Goal: Task Accomplishment & Management: Manage account settings

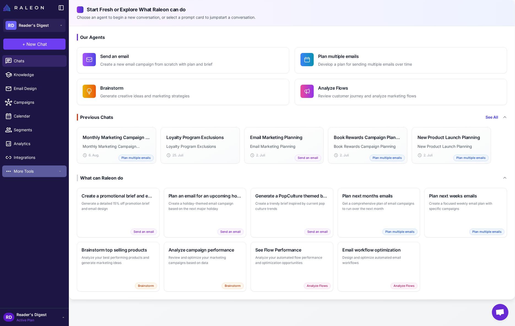
click at [21, 170] on span "More Tools" at bounding box center [36, 171] width 44 height 6
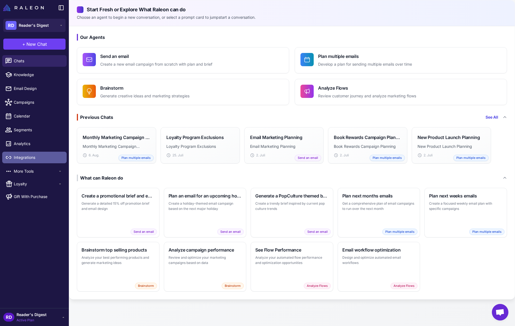
click at [21, 157] on span "Integrations" at bounding box center [38, 157] width 48 height 6
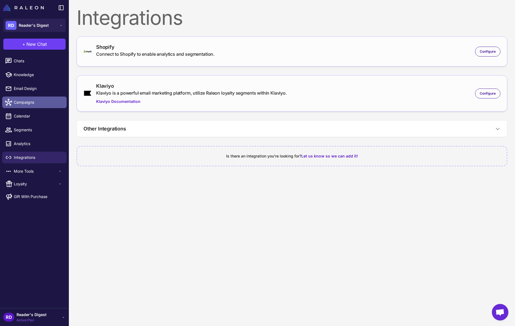
click at [27, 101] on span "Campaigns" at bounding box center [38, 102] width 48 height 6
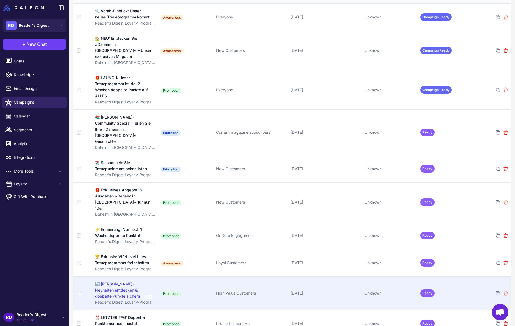
scroll to position [104, 0]
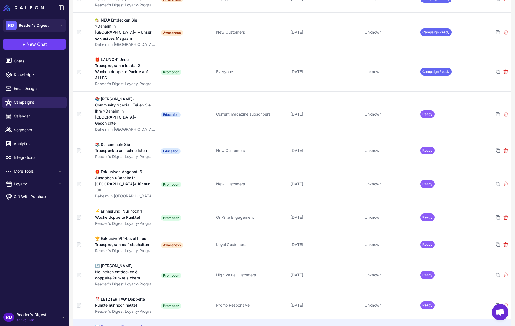
click at [117, 323] on div "💌 Ihre ersten Treuepunkte: So lösen Sie sie ein" at bounding box center [123, 329] width 56 height 12
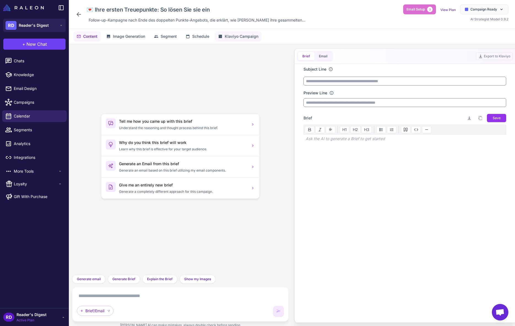
click at [232, 37] on span "Klaviyo Campaign" at bounding box center [242, 36] width 34 height 6
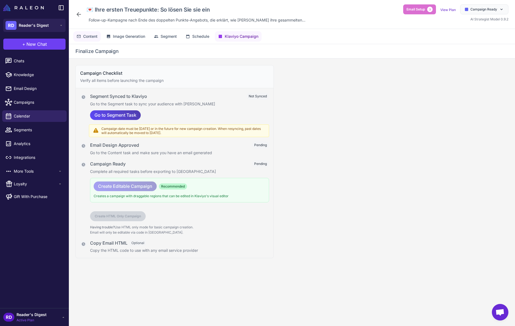
click at [90, 37] on span "Content" at bounding box center [90, 36] width 14 height 6
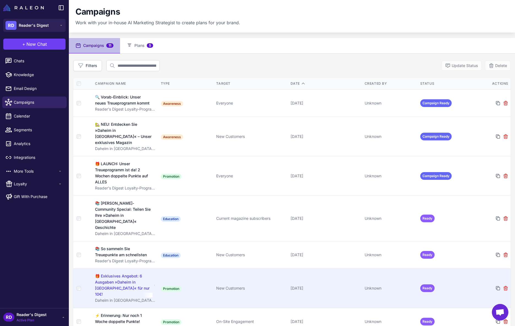
click at [125, 273] on div "🎁 Exklusives Angebot: 6 Ausgaben »Daheim in [GEOGRAPHIC_DATA]« für nur 10€!" at bounding box center [123, 285] width 57 height 24
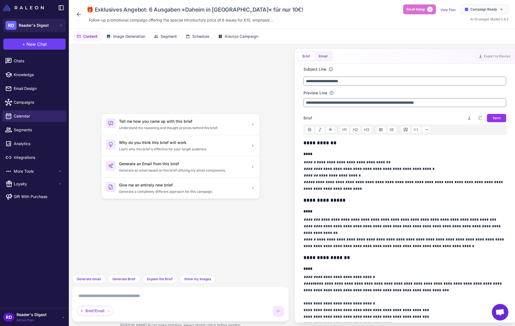
click at [79, 13] on icon at bounding box center [78, 14] width 7 height 7
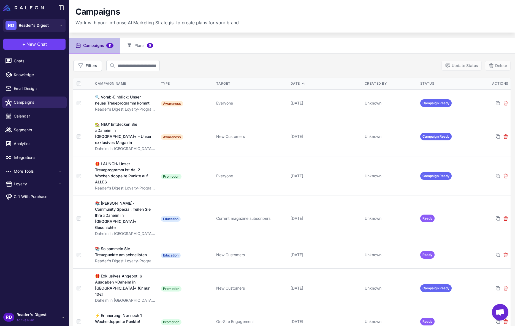
click at [190, 39] on nav "Campaigns 11 Plans 5" at bounding box center [292, 45] width 446 height 15
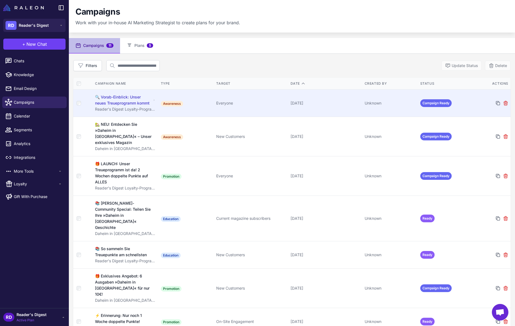
click at [121, 96] on div "🔍 Vorab-Einblick: Unser neues Treueprogramm kommt" at bounding box center [123, 100] width 56 height 12
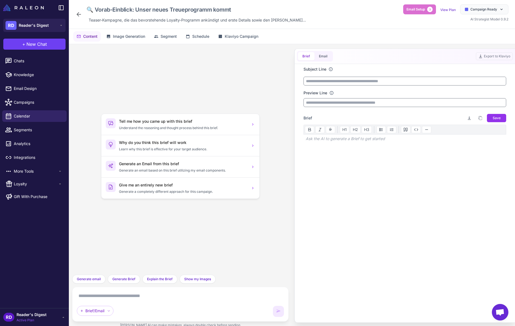
click at [414, 221] on div "Subject Line Preview Line Brief Download brief Copy brief to clipboard Save H1 …" at bounding box center [405, 193] width 216 height 258
click at [30, 103] on span "Campaigns" at bounding box center [38, 102] width 48 height 6
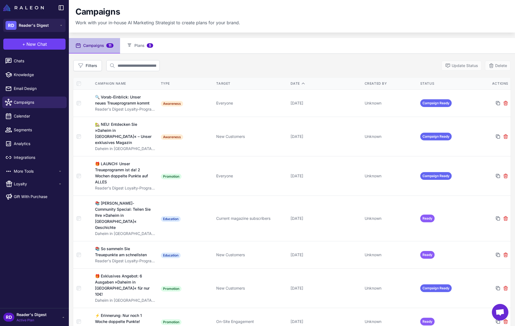
click at [25, 177] on li "More Tools Loyalty Gift With Purchase" at bounding box center [34, 184] width 69 height 40
click at [25, 182] on span "Loyalty" at bounding box center [36, 184] width 44 height 6
click at [21, 243] on span "Campaigns" at bounding box center [20, 243] width 18 height 5
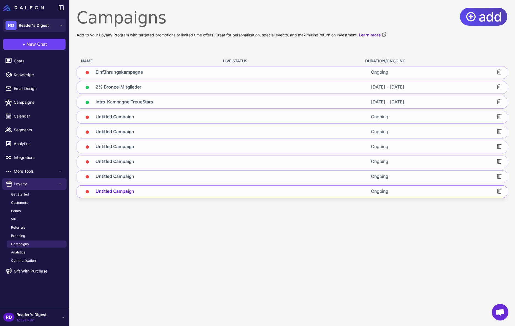
click at [111, 191] on span "Untitled Campaign" at bounding box center [115, 192] width 39 height 8
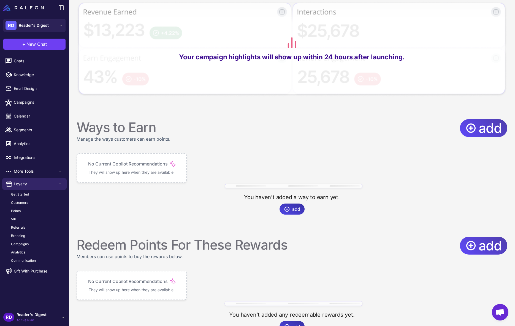
scroll to position [246, 0]
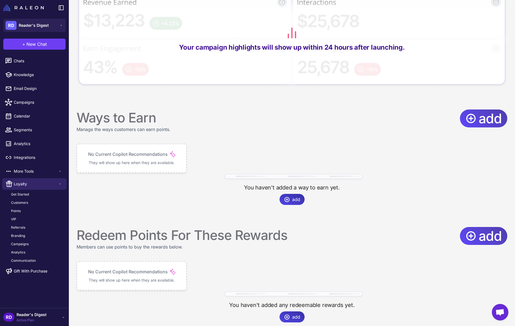
click at [290, 198] on icon at bounding box center [287, 199] width 6 height 6
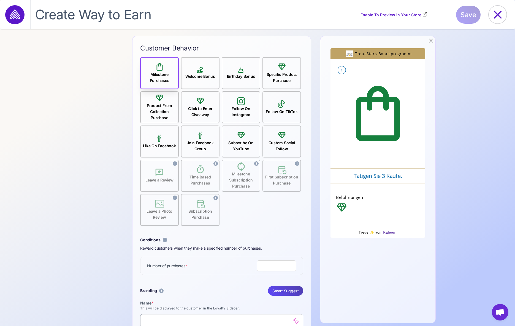
click at [161, 105] on div "Product From Collection Purchase" at bounding box center [159, 111] width 37 height 18
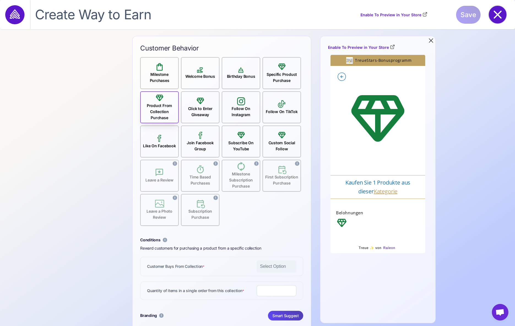
click at [497, 16] on icon at bounding box center [498, 15] width 18 height 18
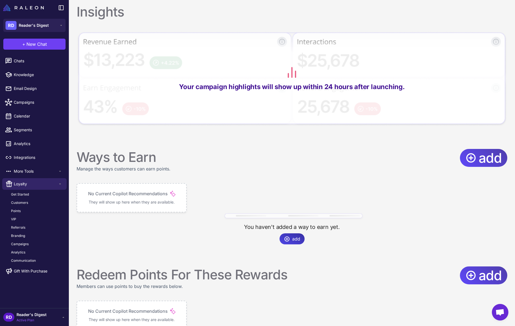
scroll to position [254, 0]
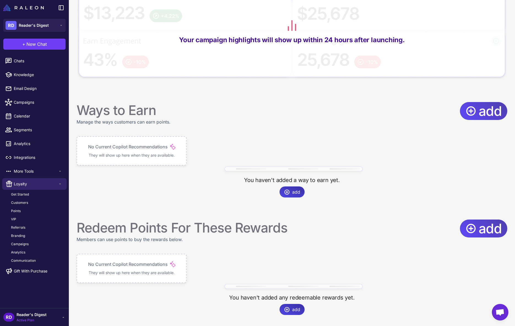
drag, startPoint x: 173, startPoint y: 226, endPoint x: 182, endPoint y: 228, distance: 9.7
click at [173, 226] on div "Redeem Points For These Rewards" at bounding box center [182, 227] width 211 height 17
click at [479, 227] on span "add" at bounding box center [490, 228] width 23 height 18
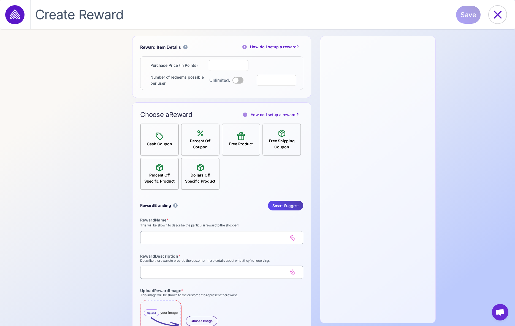
select select "**********"
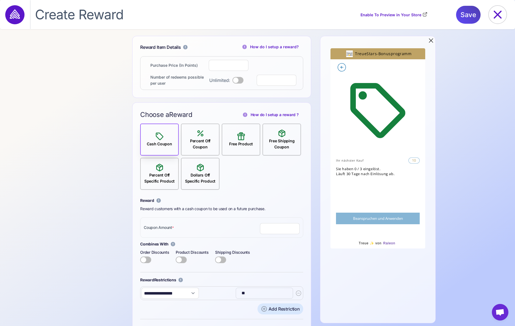
click at [203, 135] on icon at bounding box center [200, 133] width 9 height 9
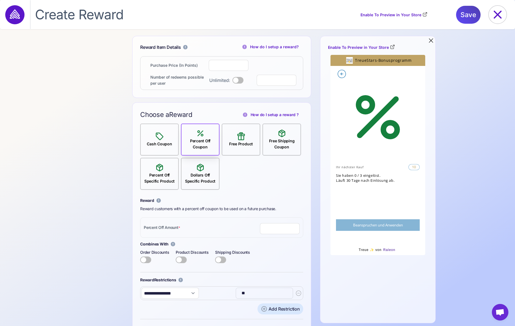
click at [161, 138] on icon at bounding box center [159, 135] width 7 height 7
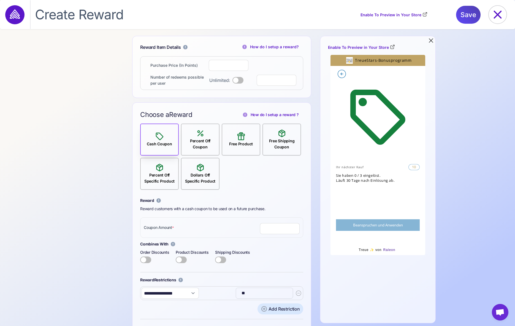
click at [147, 173] on div "Percent Off Specific Product" at bounding box center [159, 178] width 37 height 12
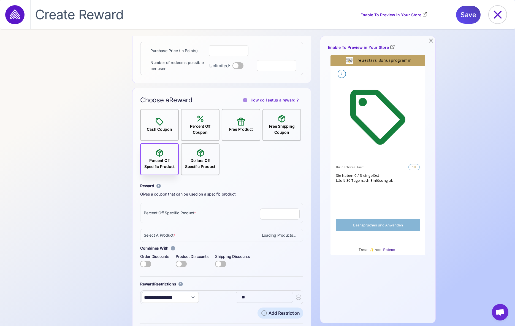
scroll to position [9, 0]
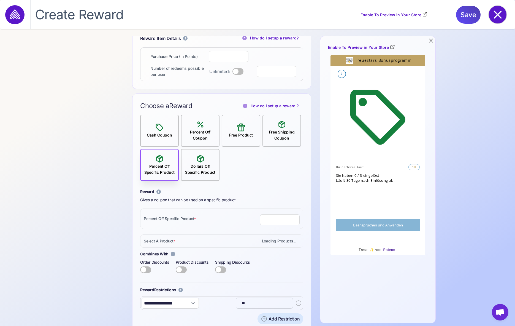
click at [500, 13] on icon at bounding box center [498, 15] width 18 height 18
click at [497, 15] on icon at bounding box center [498, 15] width 8 height 8
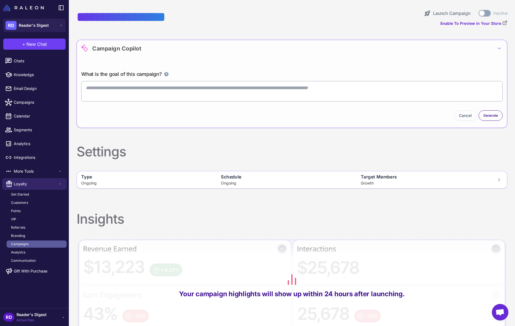
click at [23, 243] on span "Campaigns" at bounding box center [20, 243] width 18 height 5
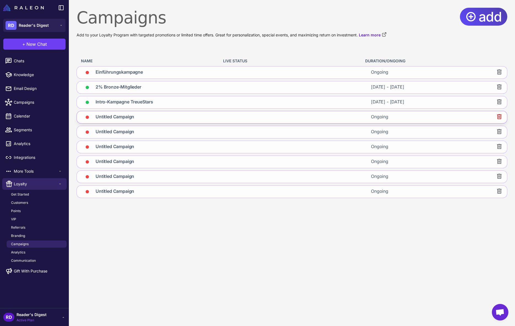
click at [499, 115] on icon at bounding box center [499, 116] width 7 height 7
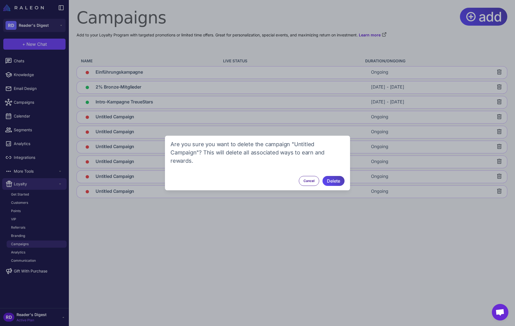
drag, startPoint x: 335, startPoint y: 177, endPoint x: 396, endPoint y: 174, distance: 61.2
click at [335, 178] on span "Delete" at bounding box center [333, 181] width 13 height 10
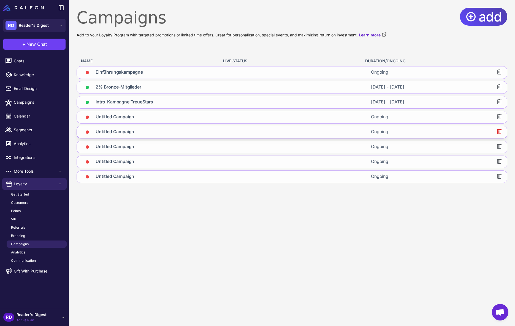
click at [501, 131] on icon at bounding box center [499, 131] width 4 height 5
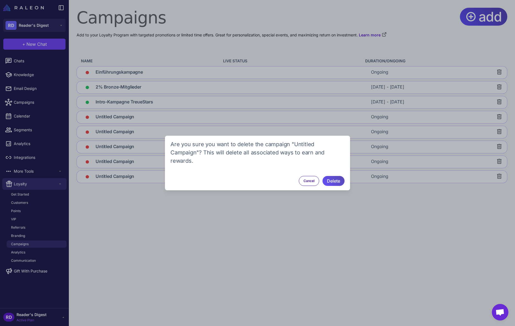
click at [332, 177] on span "Delete" at bounding box center [333, 181] width 13 height 10
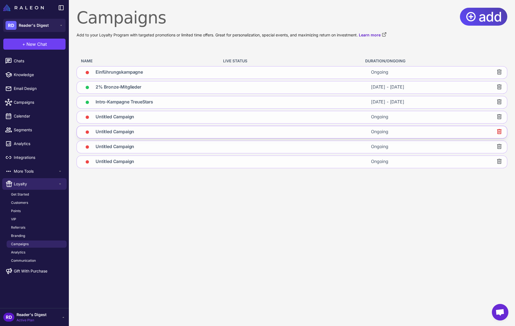
click at [497, 131] on icon at bounding box center [499, 131] width 4 height 5
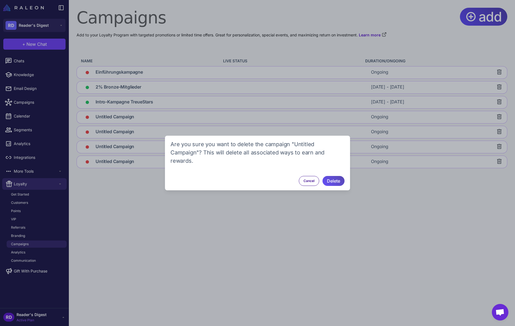
click at [334, 176] on span "Delete" at bounding box center [333, 181] width 13 height 10
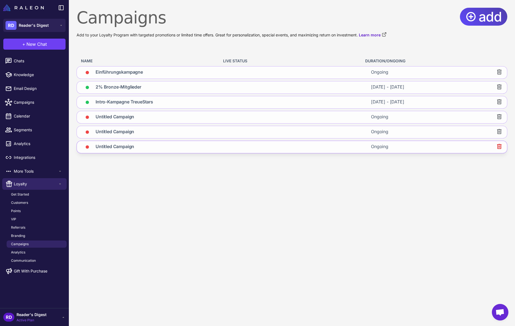
click at [500, 145] on icon at bounding box center [499, 146] width 4 height 5
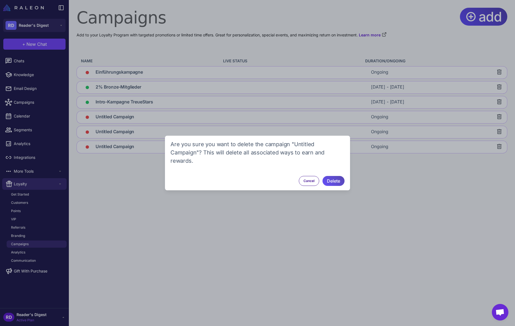
click at [337, 176] on span "Delete" at bounding box center [333, 181] width 13 height 10
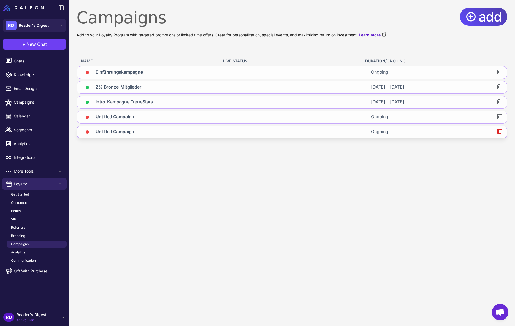
click at [500, 131] on icon at bounding box center [499, 131] width 7 height 7
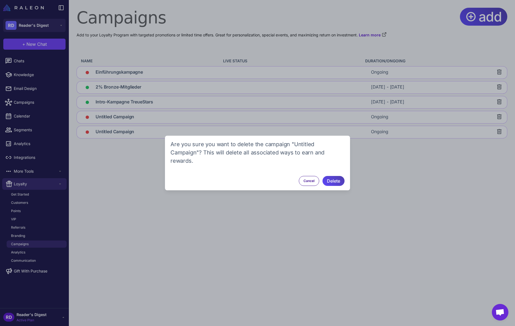
drag, startPoint x: 333, startPoint y: 175, endPoint x: 345, endPoint y: 177, distance: 12.1
click at [333, 176] on span "Delete" at bounding box center [333, 181] width 13 height 10
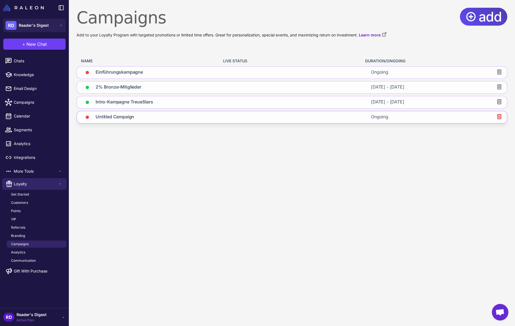
click at [500, 115] on icon at bounding box center [499, 116] width 7 height 7
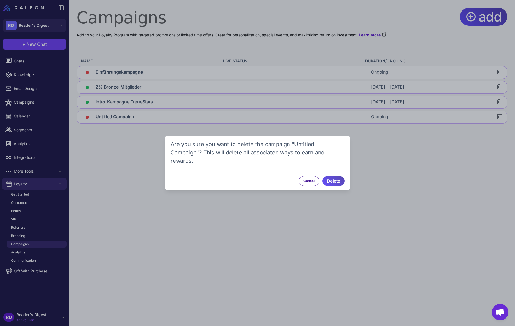
click at [335, 176] on span "Delete" at bounding box center [333, 181] width 13 height 10
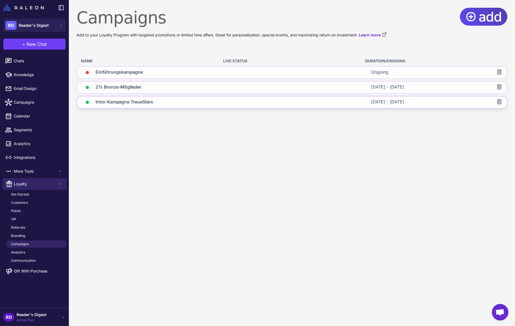
click at [207, 101] on div "Intro-Kampagne TreueStars" at bounding box center [147, 102] width 140 height 12
click at [194, 101] on div "Intro-Kampagne TreueStars" at bounding box center [147, 102] width 140 height 12
click at [109, 101] on span "Intro-Kampagne TreueStars" at bounding box center [125, 102] width 58 height 8
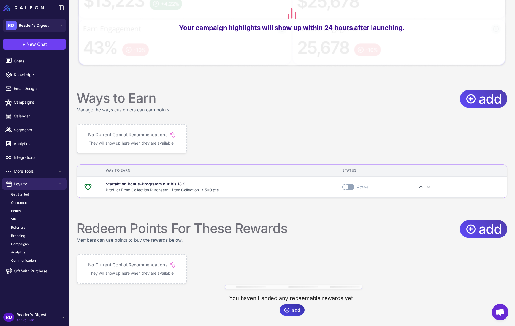
scroll to position [266, 0]
drag, startPoint x: 351, startPoint y: 184, endPoint x: 327, endPoint y: 207, distance: 32.7
click at [348, 184] on span at bounding box center [346, 186] width 6 height 6
click at [139, 264] on p "No Current Copilot Recommendations" at bounding box center [128, 264] width 80 height 7
click at [484, 230] on span "add" at bounding box center [490, 228] width 23 height 18
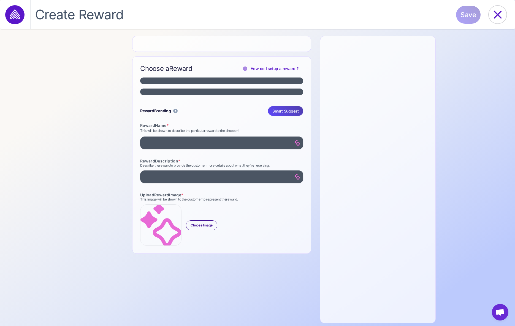
select select "**********"
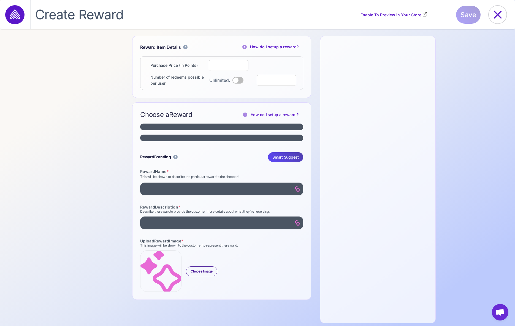
select select "**********"
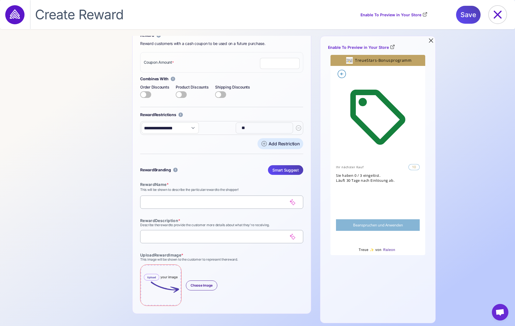
scroll to position [165, 0]
click at [495, 18] on icon at bounding box center [498, 15] width 18 height 18
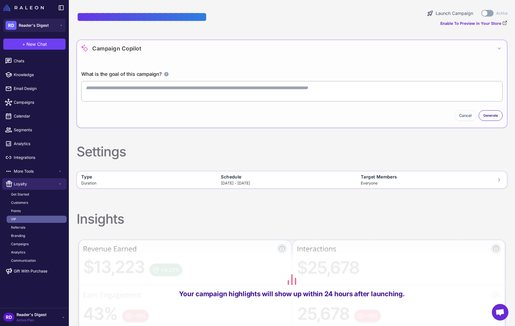
click at [21, 217] on link "VIP" at bounding box center [37, 218] width 60 height 7
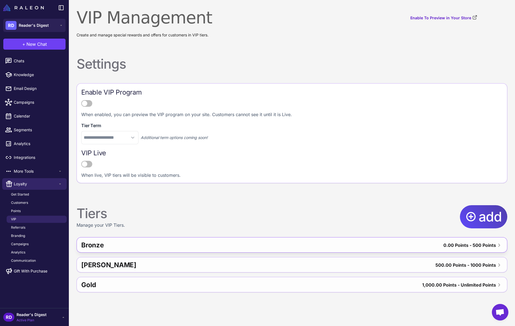
click at [135, 244] on div "Bronze" at bounding box center [177, 244] width 192 height 13
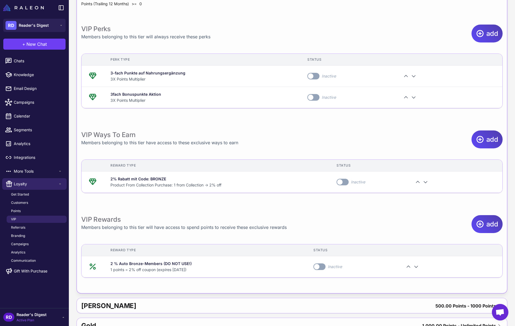
scroll to position [290, 0]
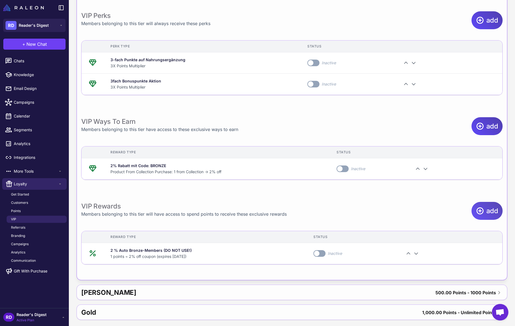
click at [487, 209] on span "add" at bounding box center [492, 211] width 12 height 18
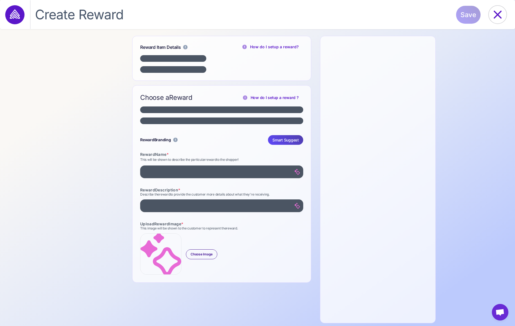
select select "**********"
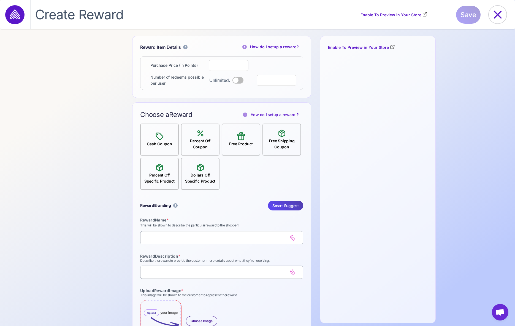
select select "**********"
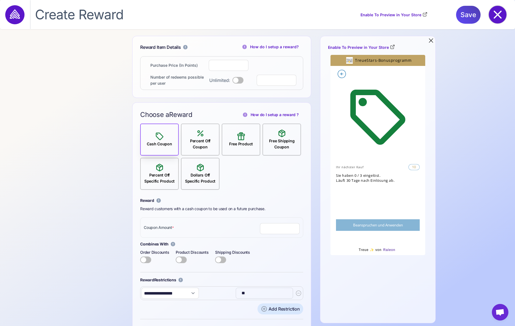
click at [496, 13] on icon at bounding box center [498, 15] width 8 height 8
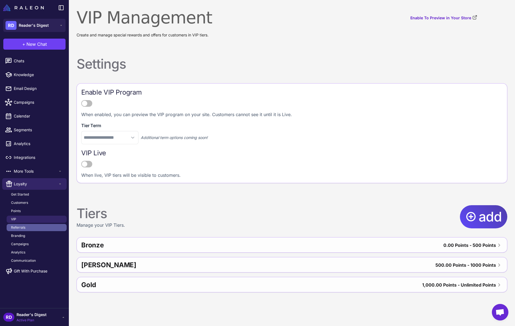
click at [28, 226] on link "Referrals" at bounding box center [37, 227] width 60 height 7
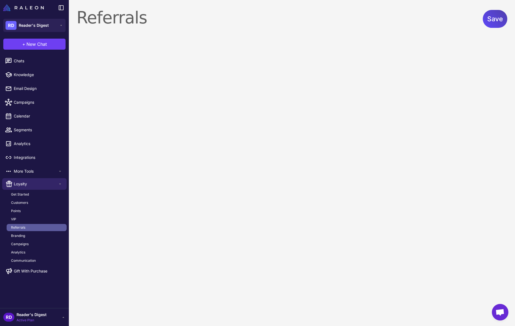
select select "******"
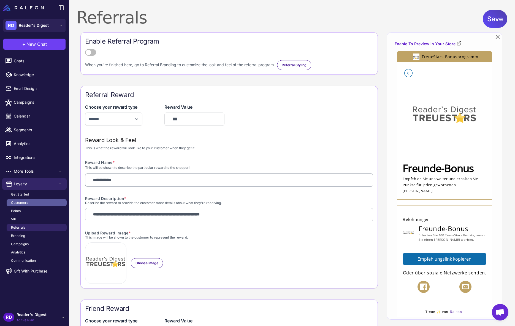
click at [22, 203] on span "Customers" at bounding box center [19, 202] width 17 height 5
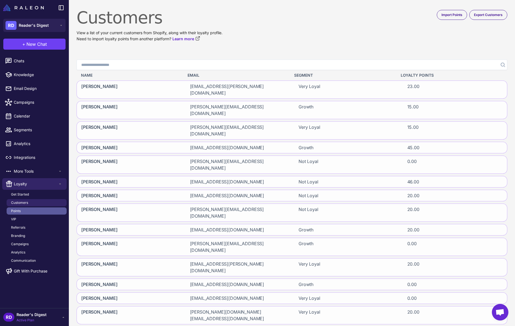
click at [21, 211] on link "Points" at bounding box center [37, 210] width 60 height 7
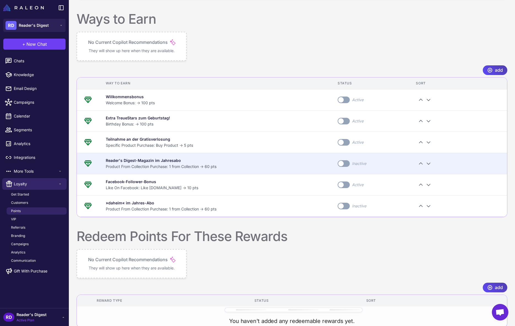
scroll to position [139, 0]
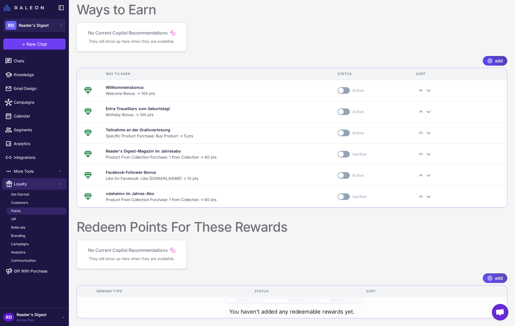
click at [493, 275] on div "add" at bounding box center [495, 278] width 25 height 10
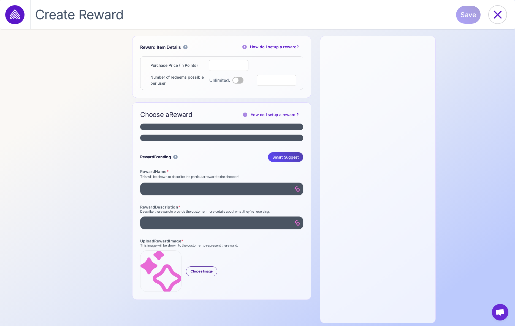
select select "**********"
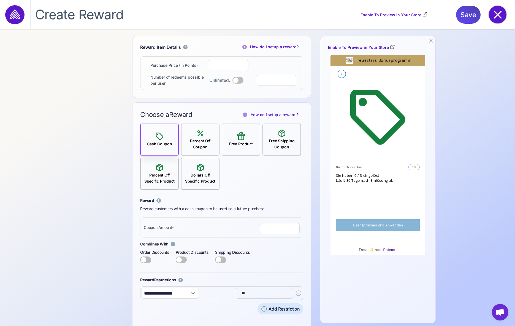
click at [499, 16] on icon at bounding box center [498, 15] width 8 height 8
click at [500, 15] on icon at bounding box center [498, 15] width 18 height 18
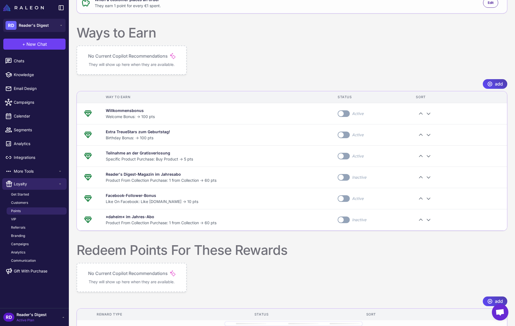
scroll to position [139, 0]
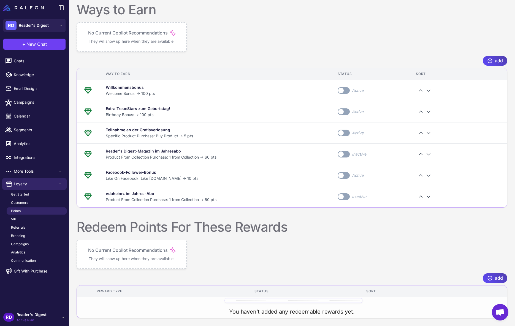
click at [495, 310] on span "Chat öffnen" at bounding box center [500, 311] width 17 height 17
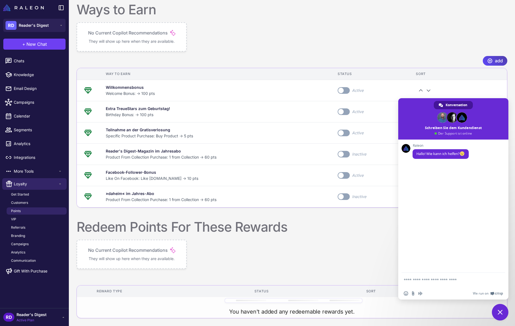
drag, startPoint x: 460, startPoint y: 102, endPoint x: 455, endPoint y: 105, distance: 5.4
click at [460, 102] on span "Konversation" at bounding box center [457, 105] width 22 height 8
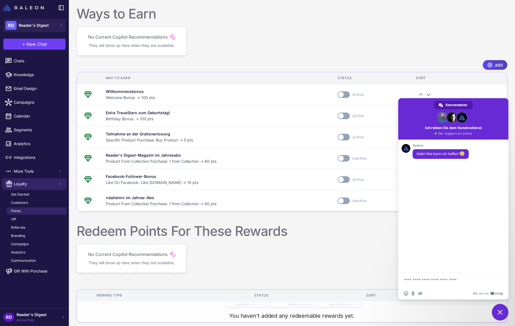
scroll to position [133, 0]
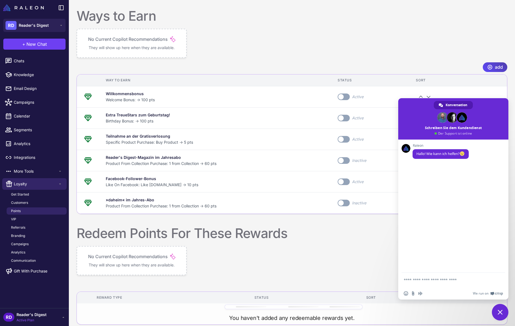
drag, startPoint x: 308, startPoint y: 32, endPoint x: 431, endPoint y: 1, distance: 127.3
click at [309, 31] on div "No Current Copilot Recommendations They will show up here when they are availab…" at bounding box center [292, 43] width 431 height 29
